Goal: Check status: Check status

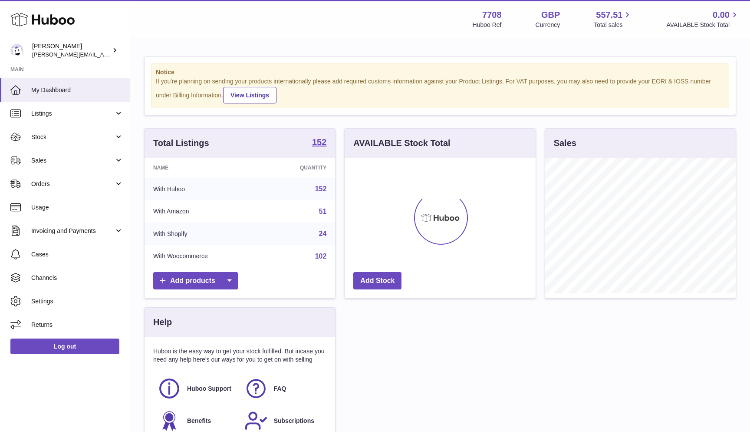
scroll to position [135, 191]
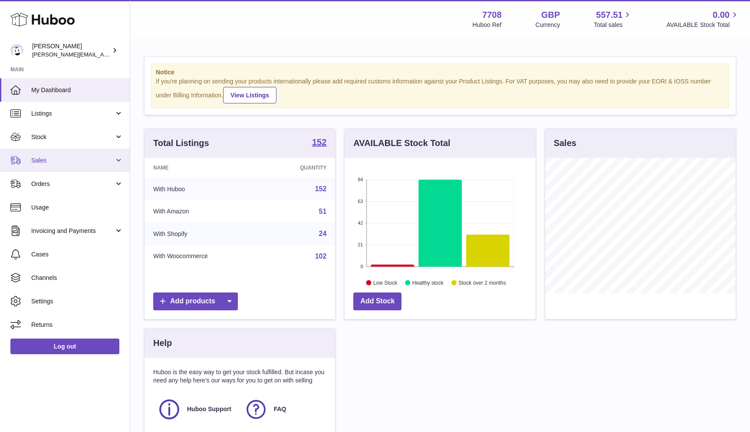
click at [62, 165] on link "Sales" at bounding box center [65, 159] width 130 height 23
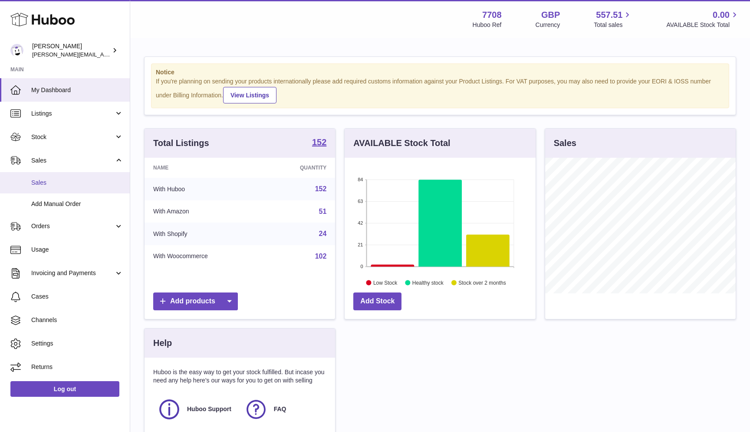
click at [59, 180] on span "Sales" at bounding box center [77, 182] width 92 height 8
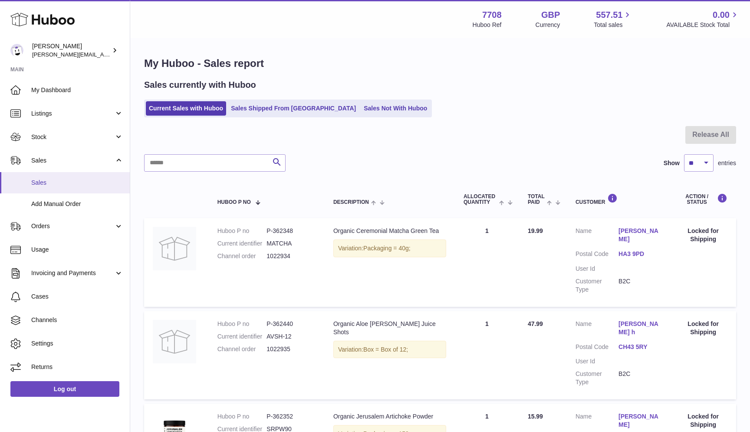
click at [42, 184] on span "Sales" at bounding box center [77, 182] width 92 height 8
click at [369, 104] on link "Sales Not With Huboo" at bounding box center [395, 108] width 69 height 14
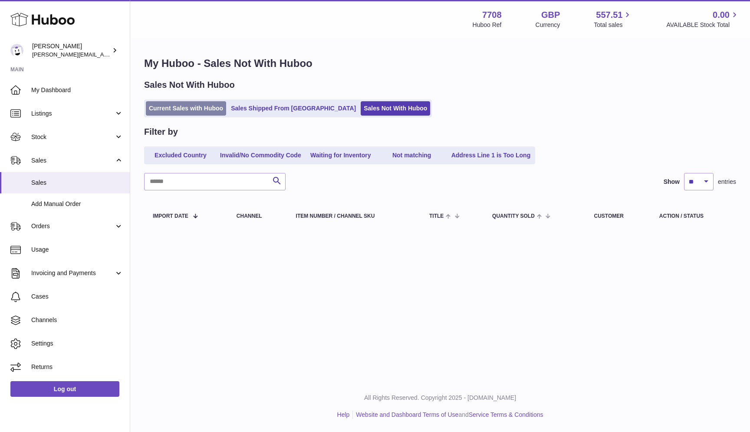
click at [194, 112] on link "Current Sales with Huboo" at bounding box center [186, 108] width 80 height 14
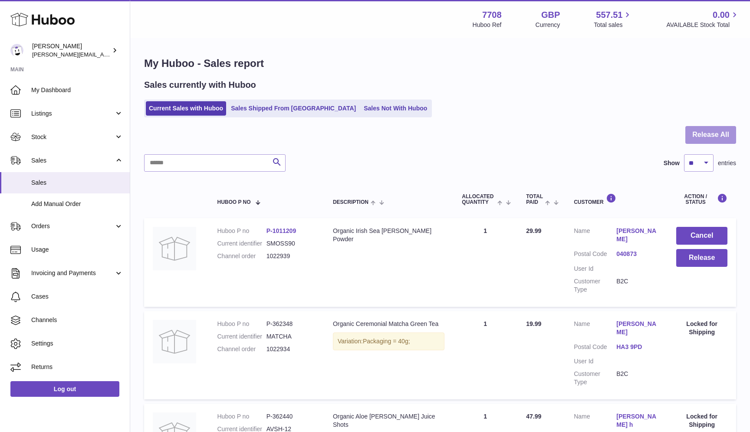
click at [719, 130] on button "Release All" at bounding box center [710, 135] width 51 height 18
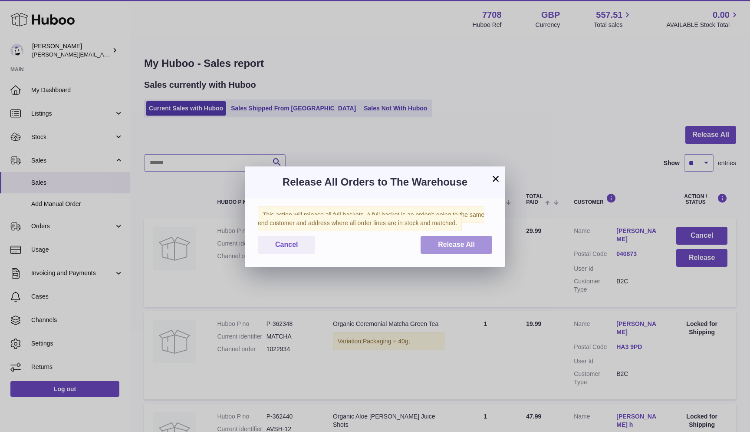
click at [475, 248] on button "Release All" at bounding box center [457, 245] width 72 height 18
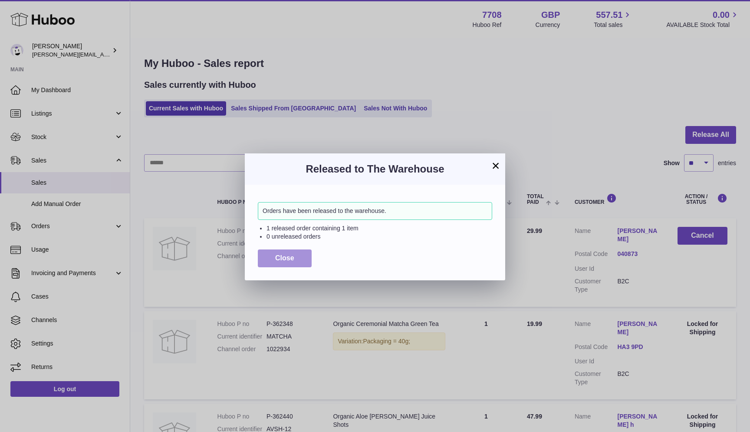
click at [283, 258] on span "Close" at bounding box center [284, 257] width 19 height 7
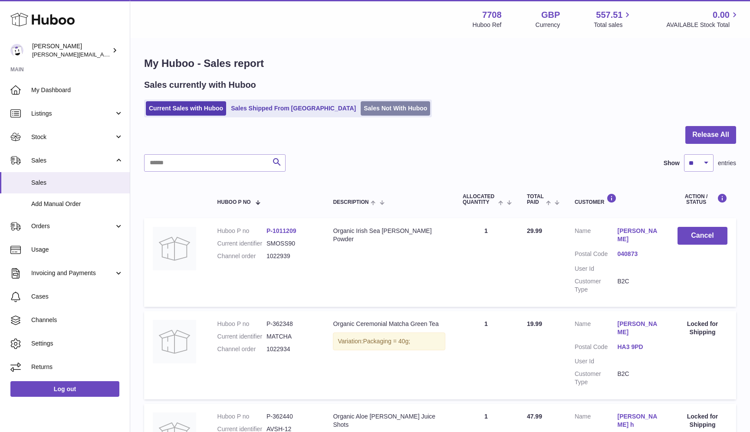
click at [361, 109] on link "Sales Not With Huboo" at bounding box center [395, 108] width 69 height 14
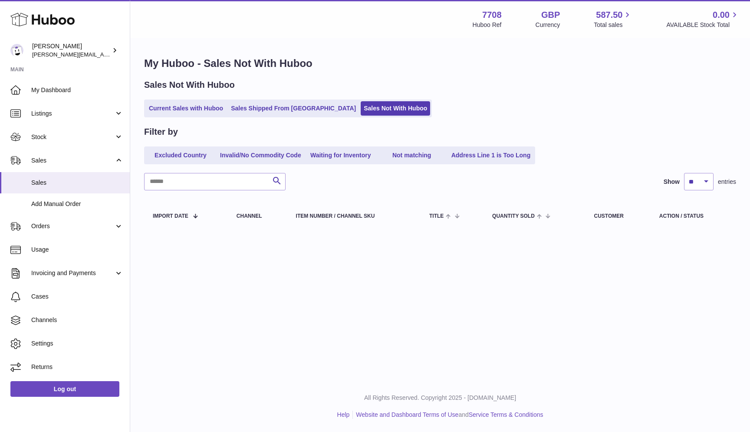
click at [187, 94] on div "Sales Not With Huboo Current Sales with Huboo Sales Shipped From Huboo Sales No…" at bounding box center [440, 98] width 592 height 38
click at [165, 102] on link "Current Sales with Huboo" at bounding box center [186, 108] width 80 height 14
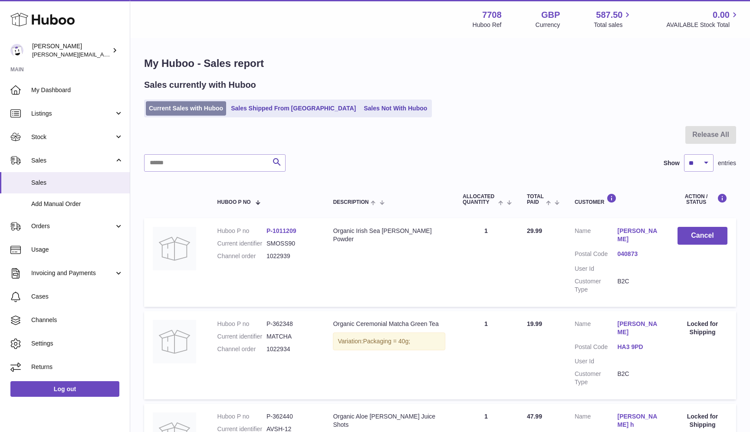
click at [169, 106] on link "Current Sales with Huboo" at bounding box center [186, 108] width 80 height 14
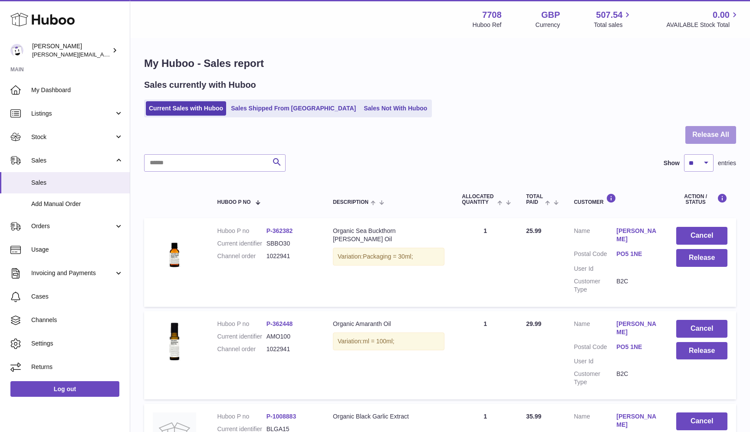
click at [717, 132] on button "Release All" at bounding box center [710, 135] width 51 height 18
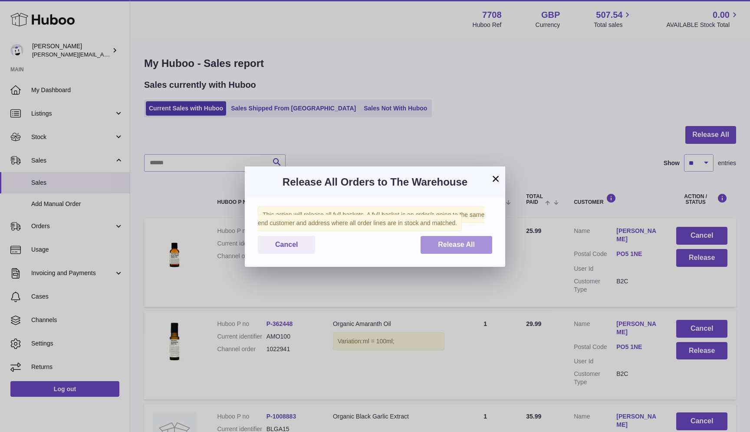
click at [459, 244] on span "Release All" at bounding box center [456, 244] width 37 height 7
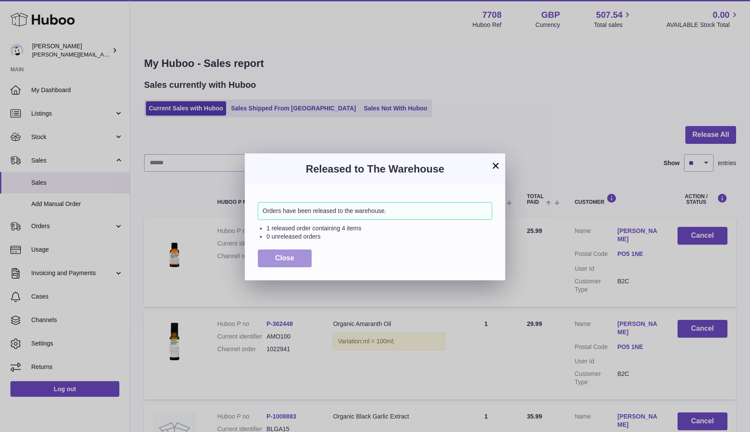
click at [264, 263] on button "Close" at bounding box center [285, 258] width 54 height 18
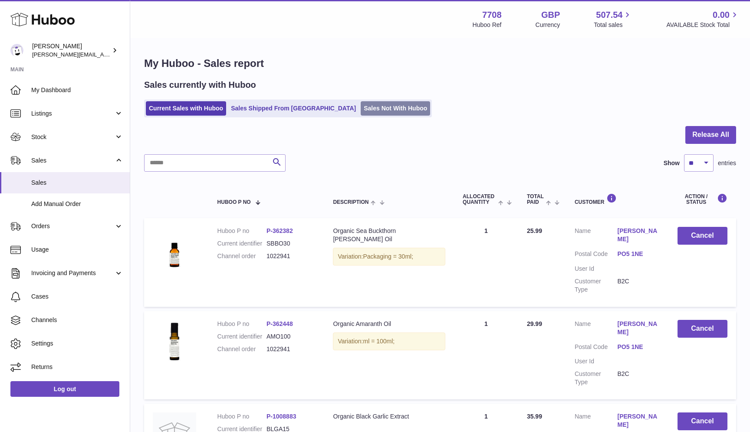
click at [361, 108] on link "Sales Not With Huboo" at bounding box center [395, 108] width 69 height 14
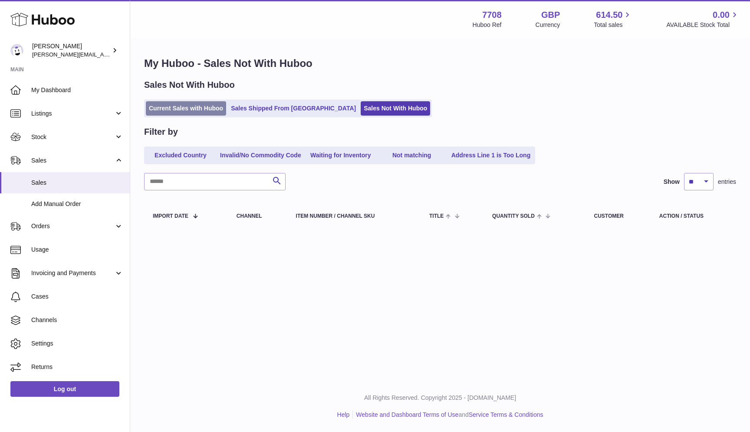
click at [168, 114] on link "Current Sales with Huboo" at bounding box center [186, 108] width 80 height 14
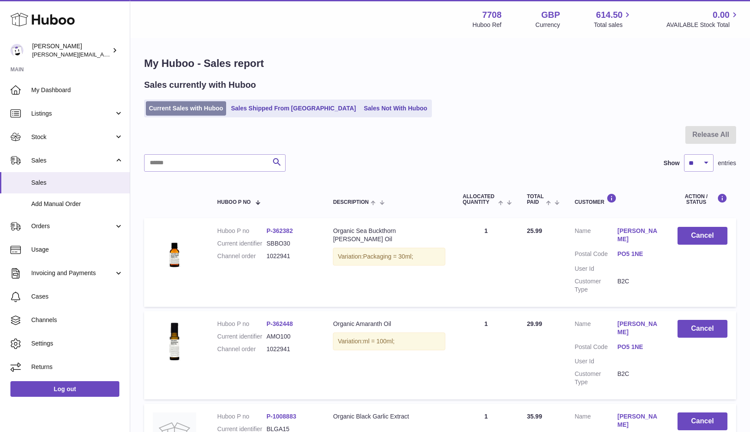
click at [152, 110] on link "Current Sales with Huboo" at bounding box center [186, 108] width 80 height 14
click at [191, 108] on link "Current Sales with Huboo" at bounding box center [186, 108] width 80 height 14
